Goal: Information Seeking & Learning: Learn about a topic

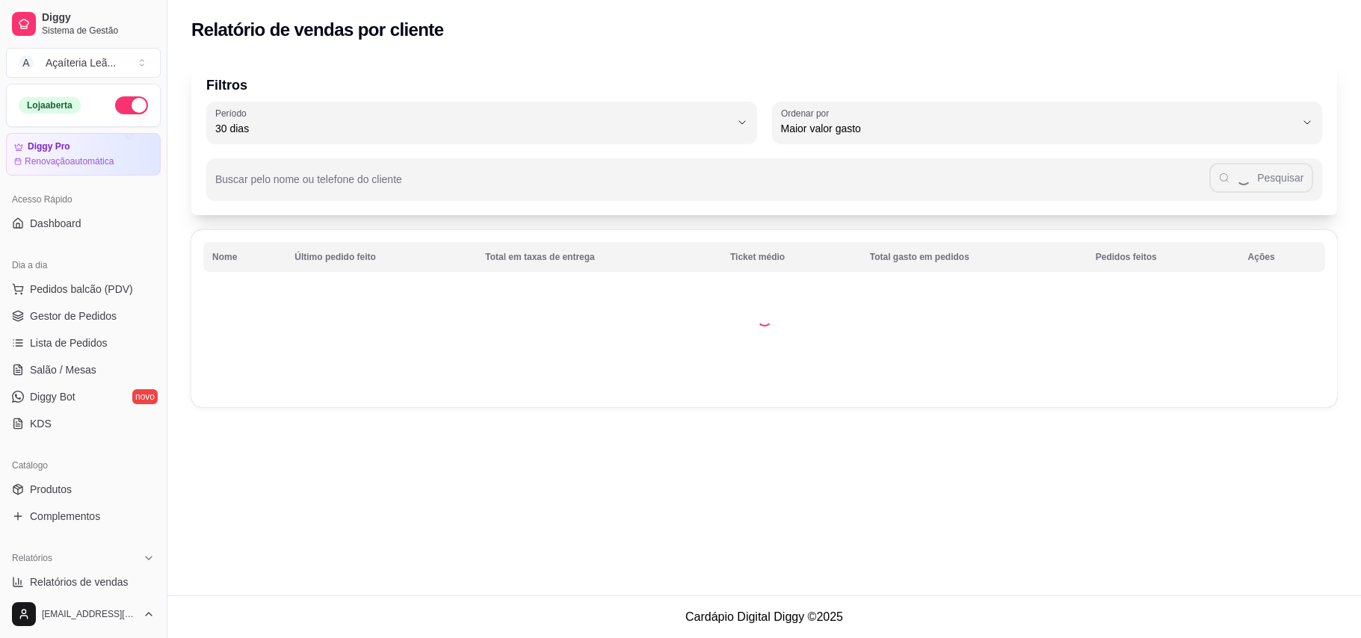
select select "30"
select select "HIGHEST_TOTAL_SPENT_WITH_ORDERS"
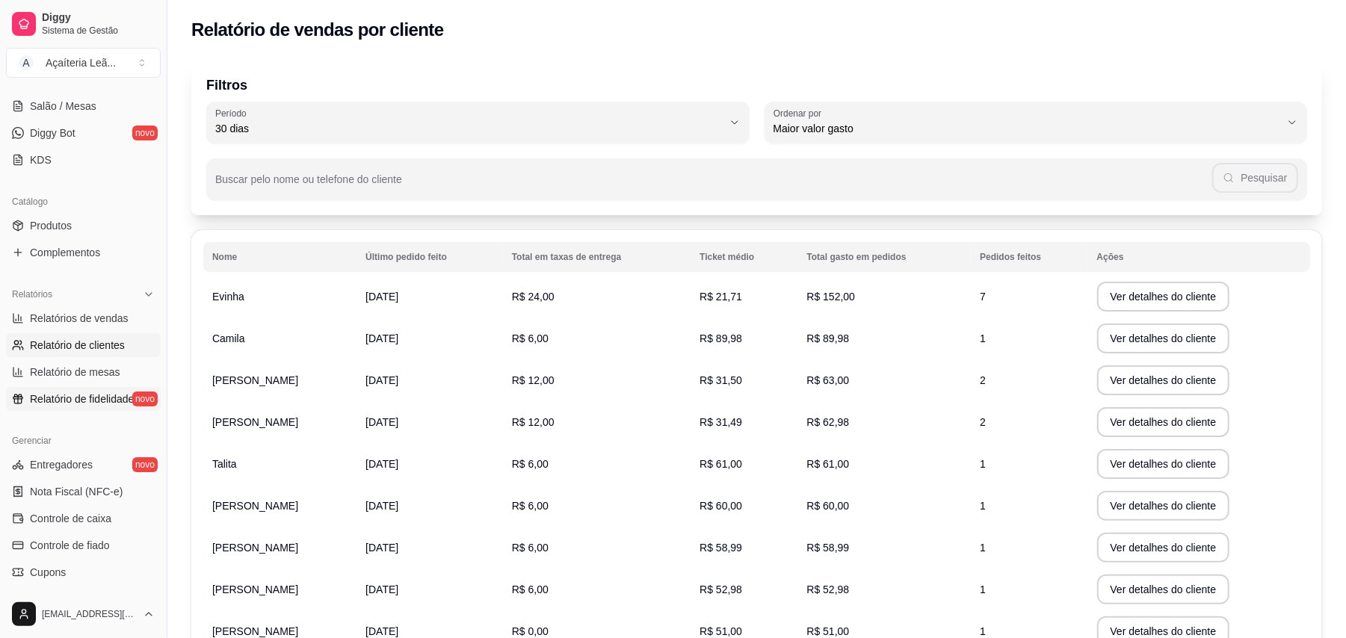
scroll to position [299, 0]
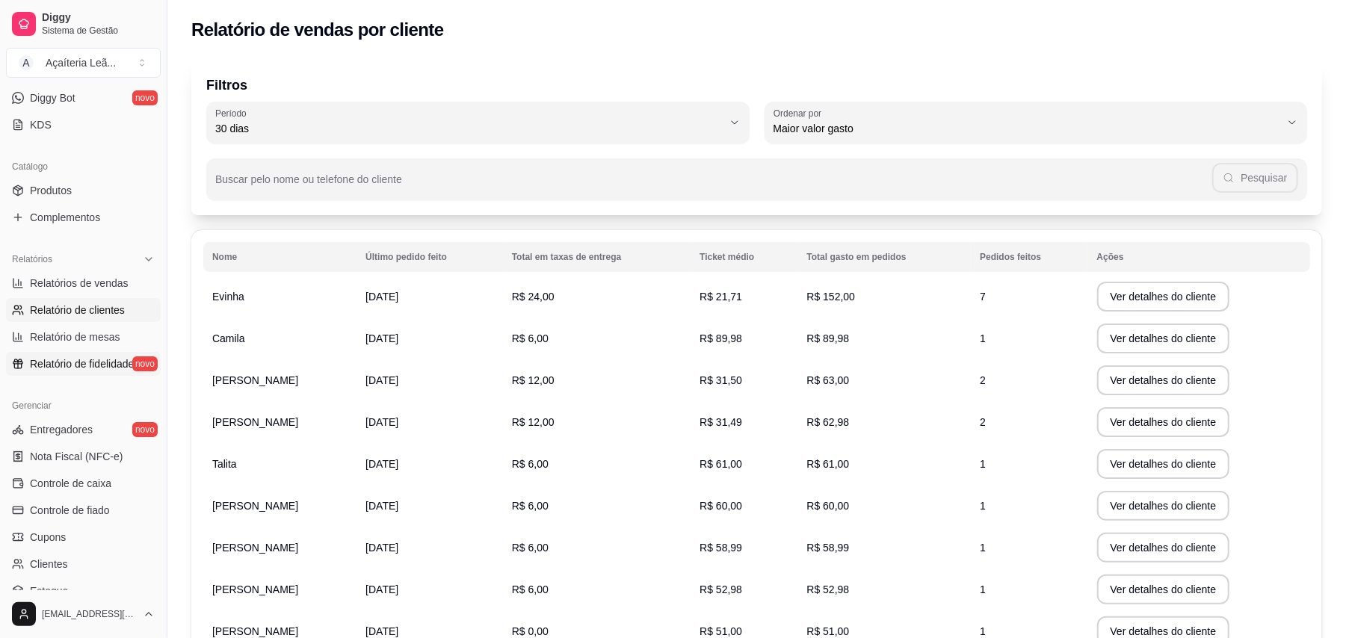
click at [82, 360] on span "Relatório de fidelidade" at bounding box center [82, 364] width 104 height 15
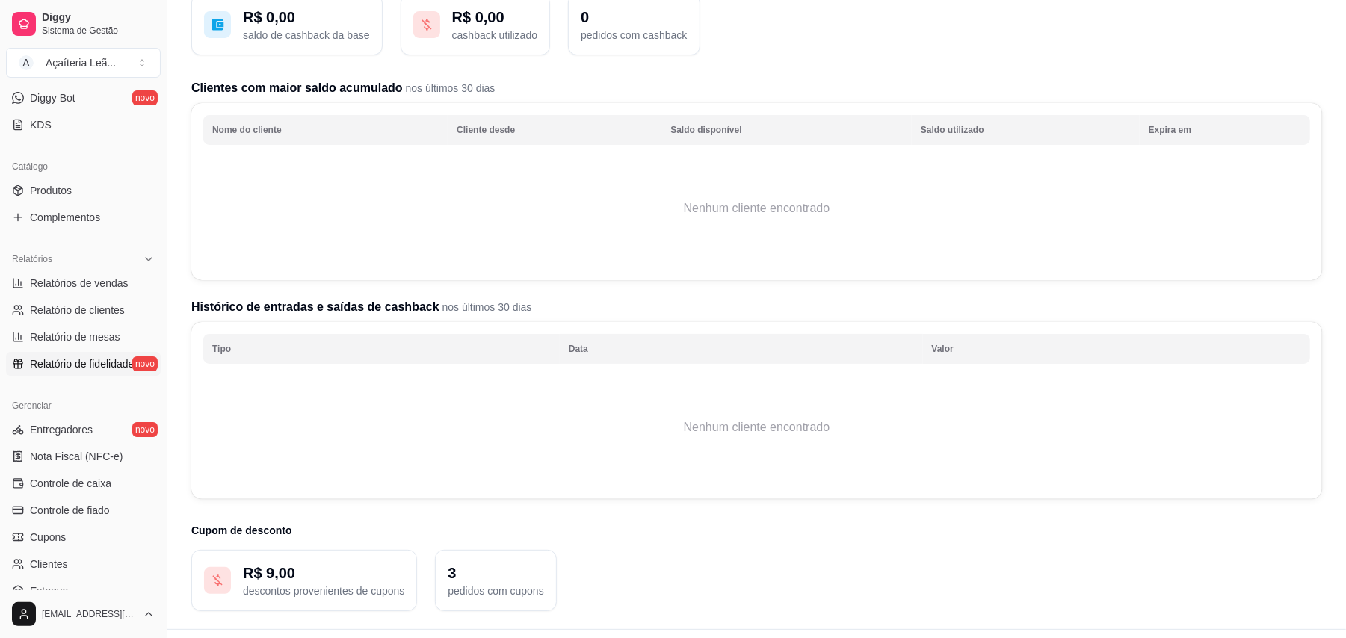
scroll to position [151, 0]
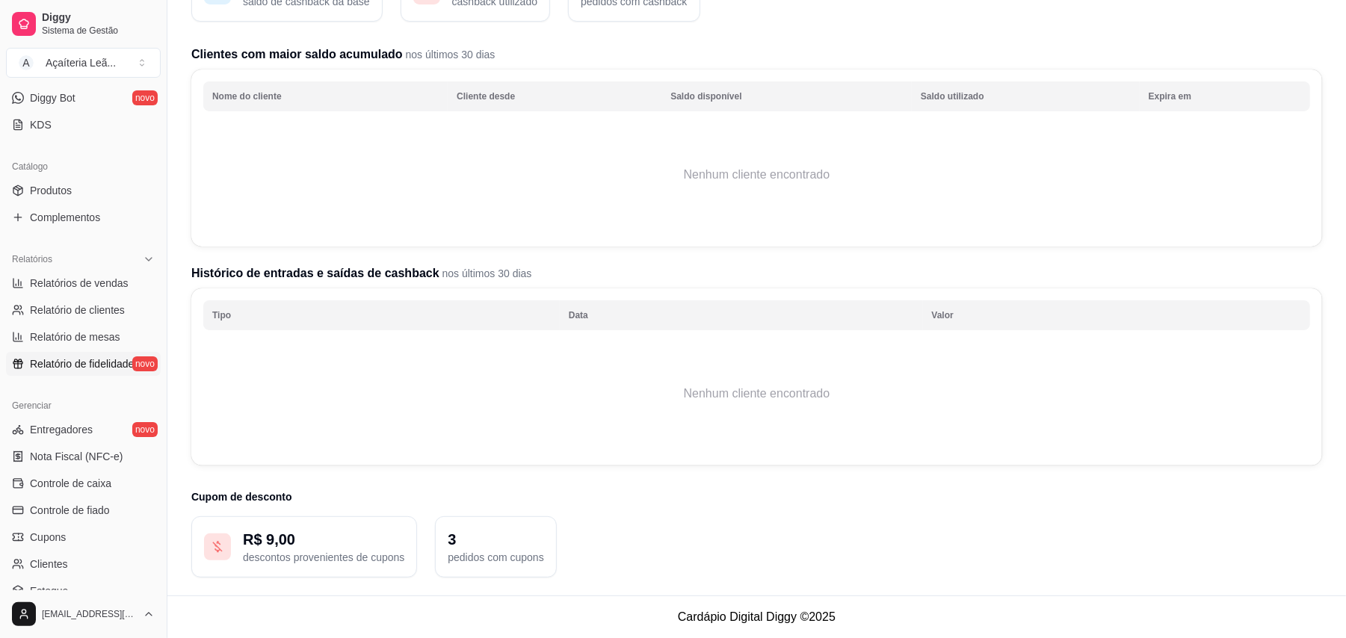
click at [471, 531] on p "3" at bounding box center [496, 539] width 96 height 21
click at [471, 539] on p "3" at bounding box center [496, 539] width 96 height 21
click at [454, 539] on p "3" at bounding box center [496, 539] width 96 height 21
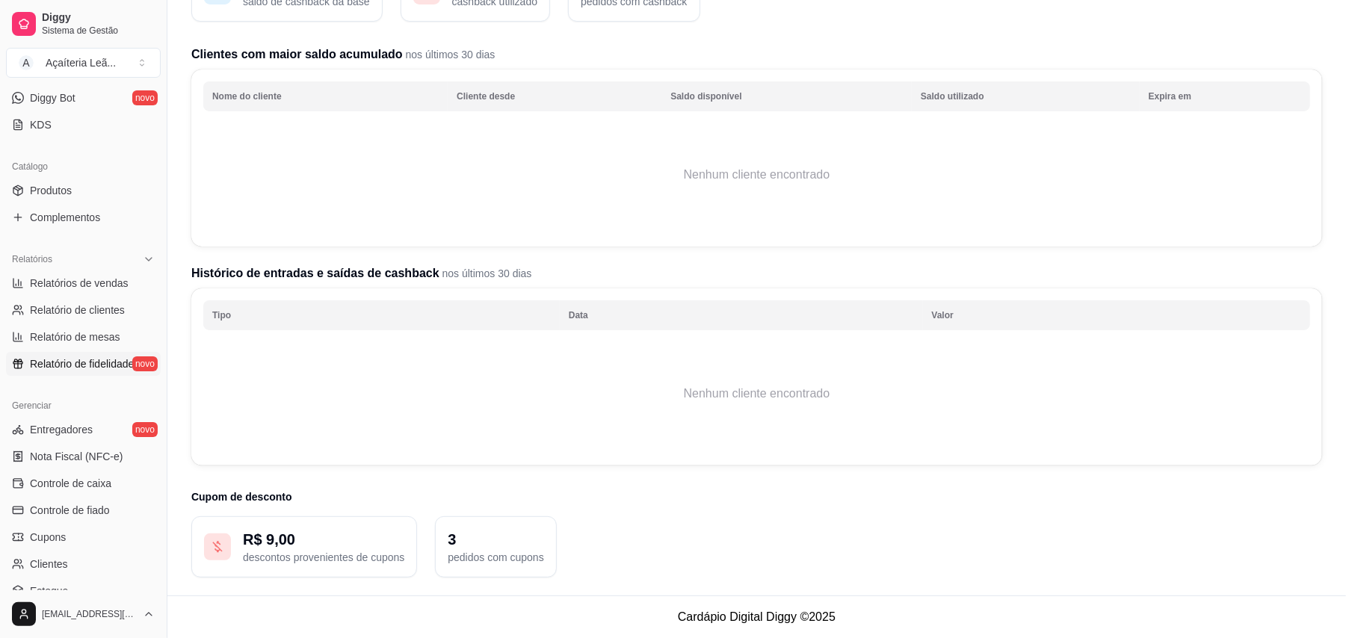
click at [456, 540] on p "3" at bounding box center [496, 539] width 96 height 21
click at [454, 540] on p "3" at bounding box center [496, 539] width 96 height 21
click at [951, 320] on th "Valor" at bounding box center [1116, 315] width 387 height 30
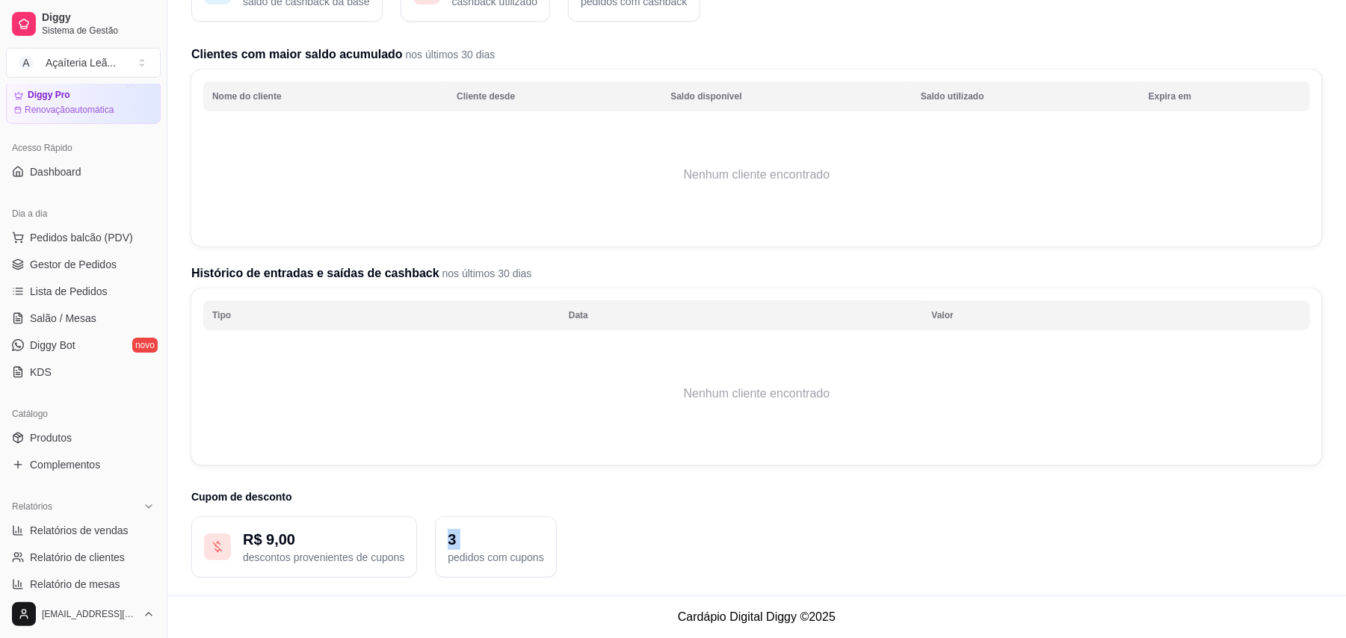
scroll to position [192, 0]
